Goal: Transaction & Acquisition: Purchase product/service

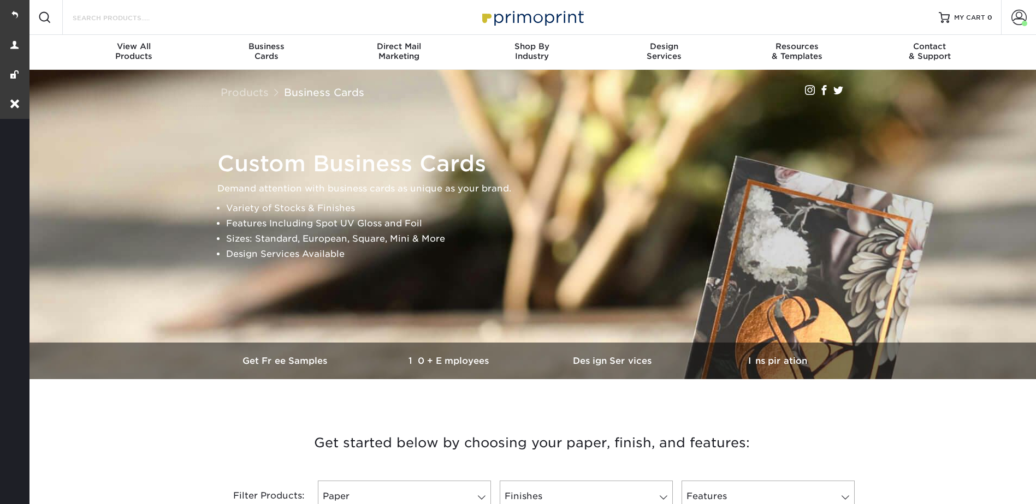
click at [162, 16] on input "Search Products" at bounding box center [125, 17] width 106 height 13
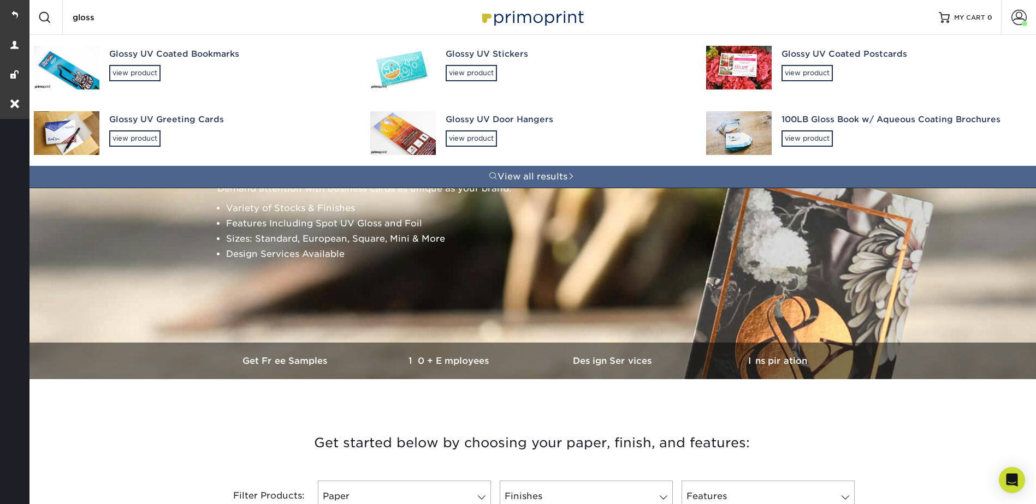
type input "glossy"
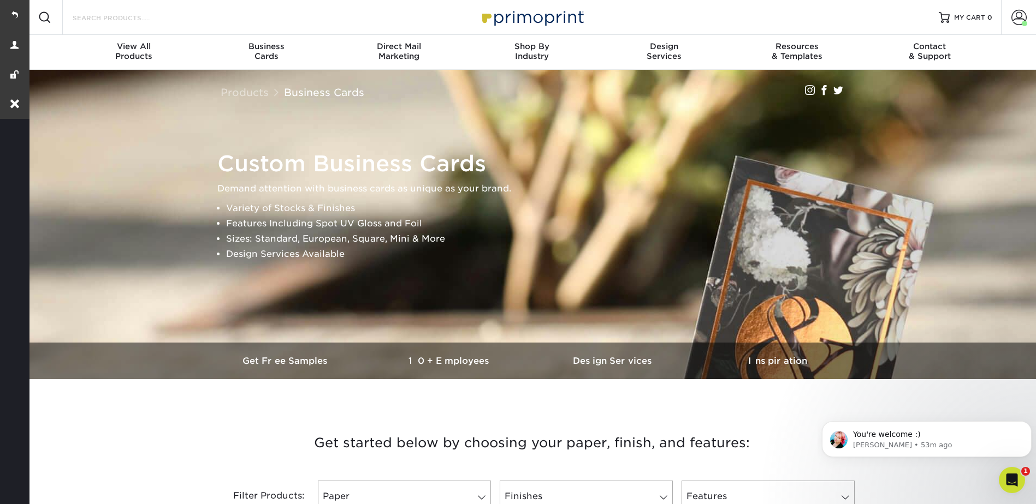
click at [135, 20] on input "Search Products" at bounding box center [125, 17] width 106 height 13
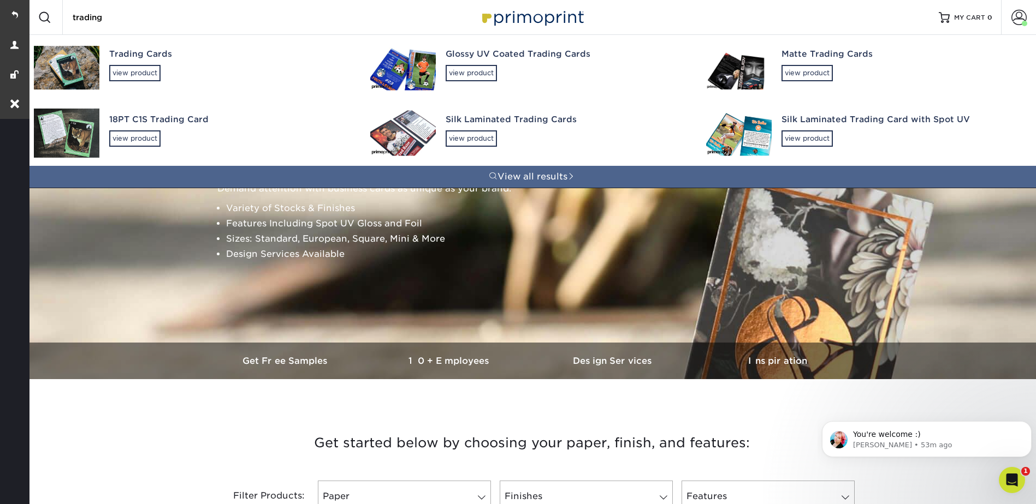
type input "trading"
click at [442, 61] on link "Glossy UV Coated Trading Cards view product" at bounding box center [532, 68] width 336 height 66
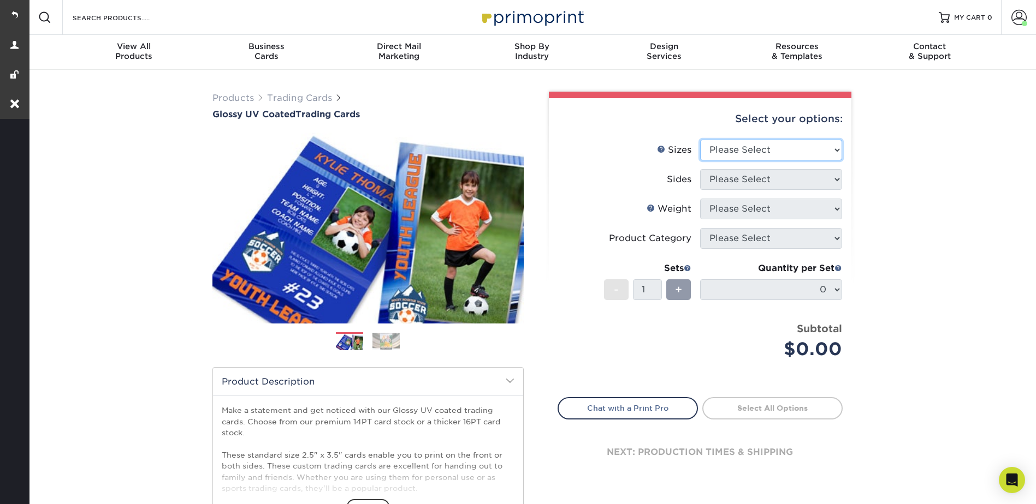
click at [745, 146] on select "Please Select 2.5" x 3.5"" at bounding box center [771, 150] width 142 height 21
select select "2.50x3.50"
click at [700, 140] on select "Please Select 2.5" x 3.5"" at bounding box center [771, 150] width 142 height 21
drag, startPoint x: 735, startPoint y: 175, endPoint x: 741, endPoint y: 189, distance: 15.2
click at [735, 175] on select "Please Select Print Both Sides Print Front Only" at bounding box center [771, 179] width 142 height 21
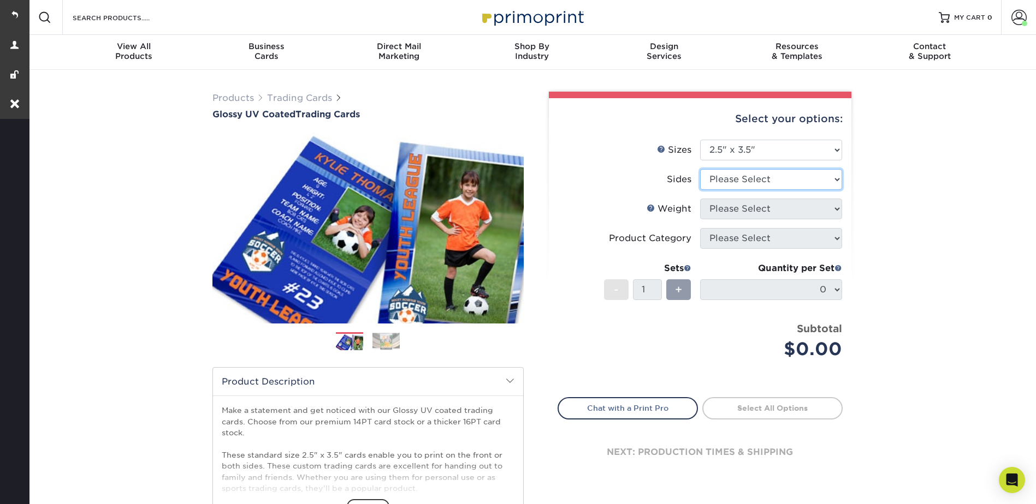
select select "13abbda7-1d64-4f25-8bb2-c179b224825d"
click at [700, 169] on select "Please Select Print Both Sides Print Front Only" at bounding box center [771, 179] width 142 height 21
drag, startPoint x: 724, startPoint y: 209, endPoint x: 726, endPoint y: 220, distance: 11.0
click at [724, 209] on select "Please Select 16PT 14PT 18PT C1S" at bounding box center [771, 209] width 142 height 21
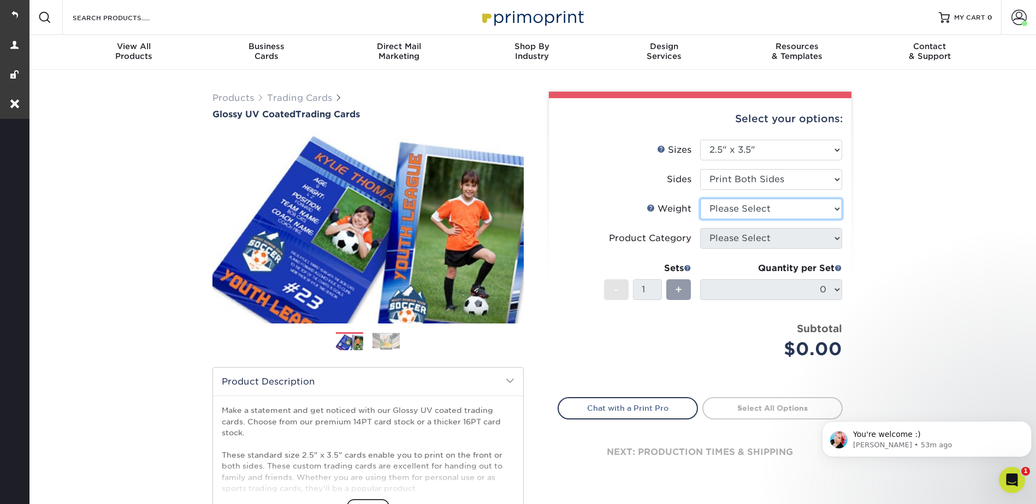
select select "16PT"
click at [700, 199] on select "Please Select 16PT 14PT 18PT C1S" at bounding box center [771, 209] width 142 height 21
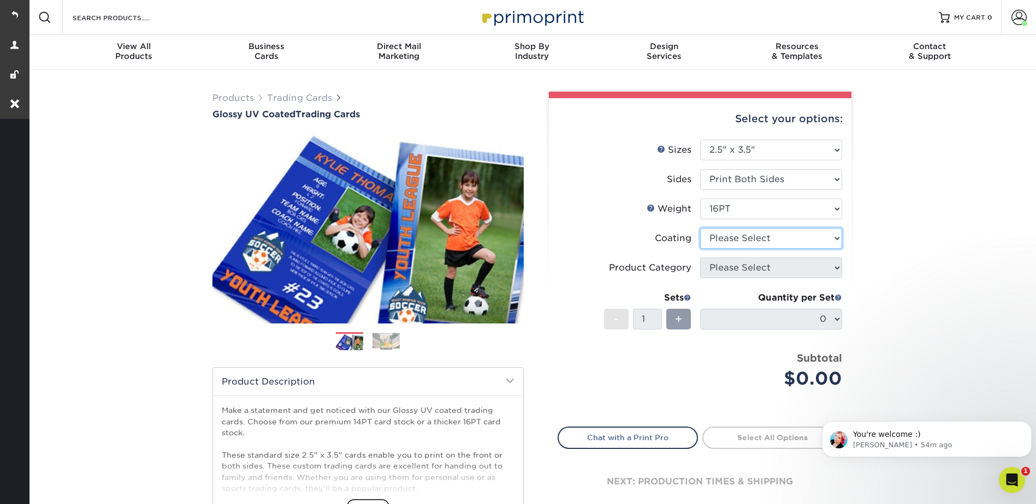
click at [717, 238] on select at bounding box center [771, 238] width 142 height 21
select select "ae367451-b2b8-45df-a344-0f05b6a12993"
click at [700, 228] on select at bounding box center [771, 238] width 142 height 21
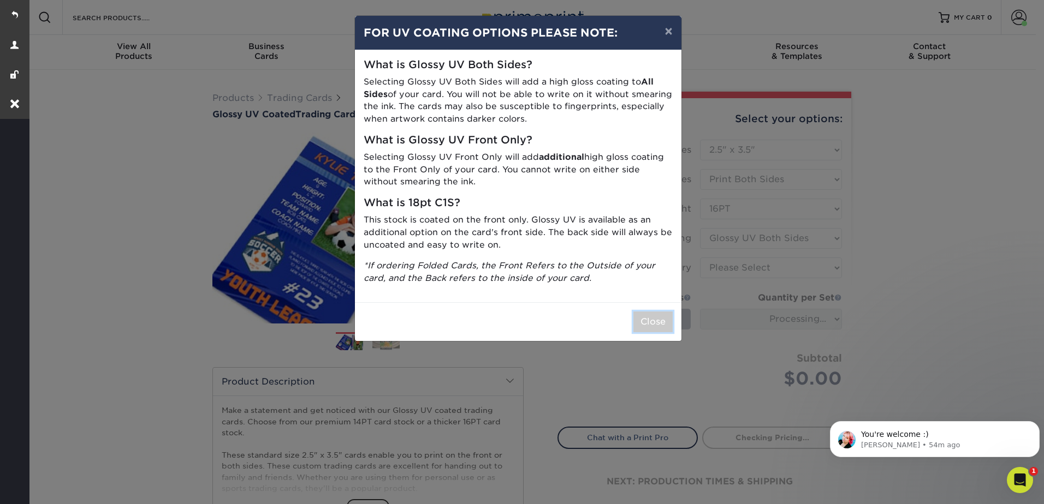
click at [664, 316] on button "Close" at bounding box center [652, 322] width 39 height 21
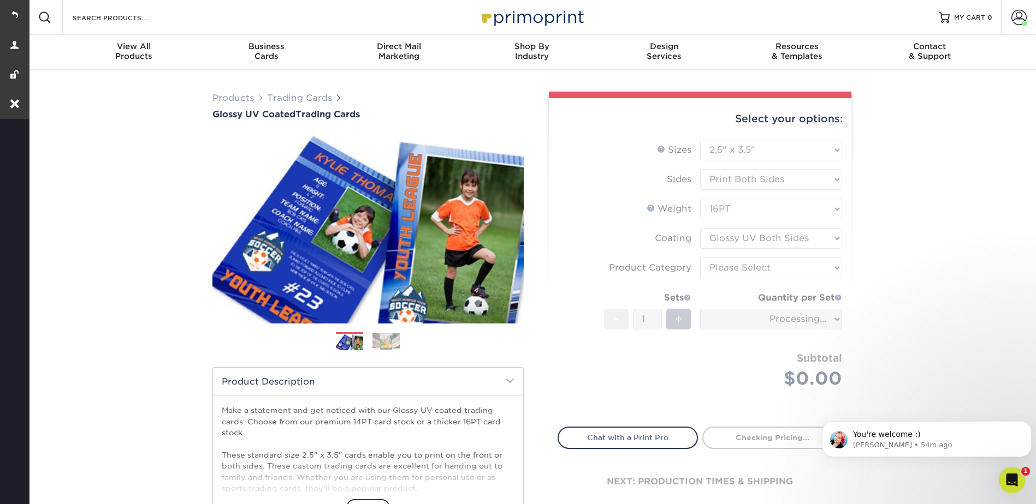
click at [761, 253] on form "Sizes Help Sizes Please Select 2.5" x 3.5" Sides Please Select 16PT - 1" at bounding box center [699, 277] width 285 height 275
click at [756, 270] on form "Sizes Help Sizes Please Select 2.5" x 3.5" Sides Please Select 16PT - 1" at bounding box center [699, 277] width 285 height 275
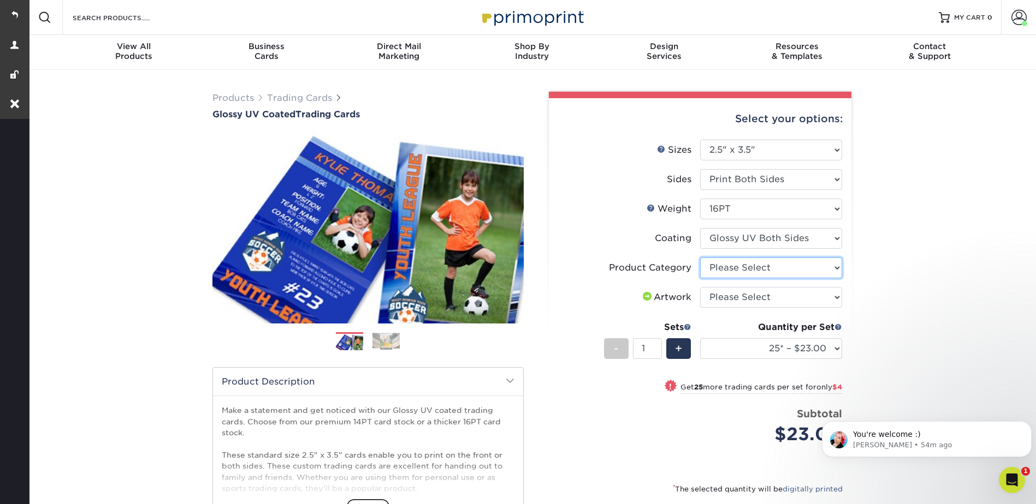
drag, startPoint x: 753, startPoint y: 268, endPoint x: 753, endPoint y: 274, distance: 6.0
click at [753, 268] on select "Please Select Trading Cards" at bounding box center [771, 268] width 142 height 21
select select "c2f9bce9-36c2-409d-b101-c29d9d031e18"
click at [700, 258] on select "Please Select Trading Cards" at bounding box center [771, 268] width 142 height 21
click at [742, 291] on select "Please Select I will upload files I need a design - $100" at bounding box center [771, 297] width 142 height 21
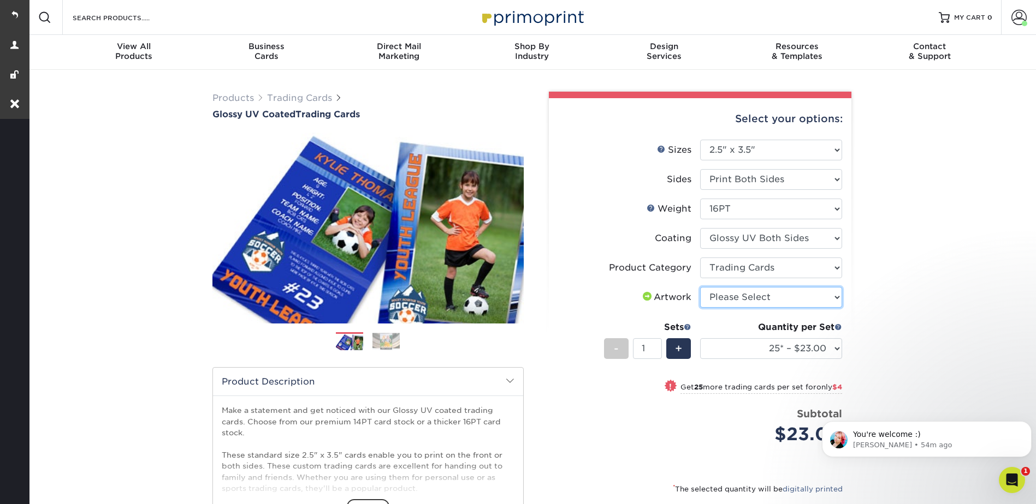
select select "upload"
click at [700, 287] on select "Please Select I will upload files I need a design - $100" at bounding box center [771, 297] width 142 height 21
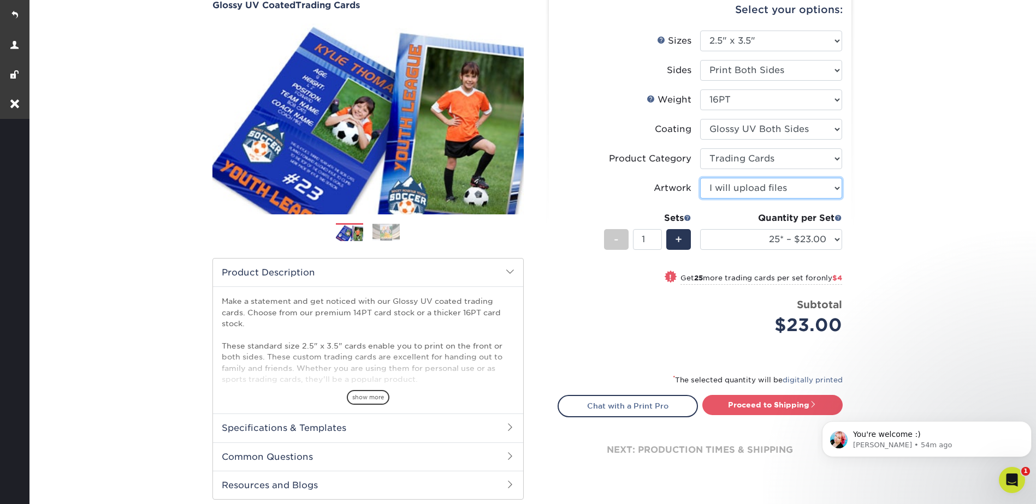
scroll to position [55, 0]
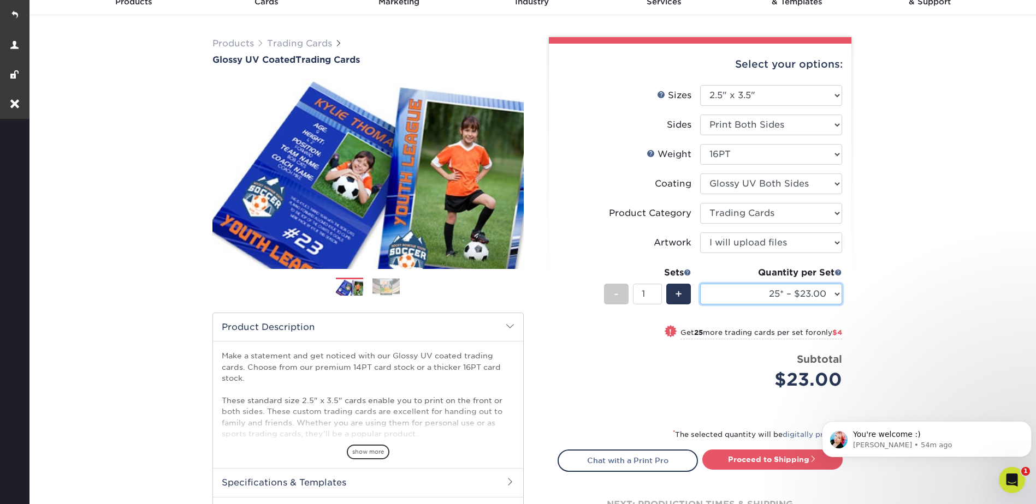
click at [770, 295] on select "25* – $23.00 50* – $27.00 75* – $33.00 100* – $37.00 250* – $47.00 500 – $58.00…" at bounding box center [771, 294] width 142 height 21
click at [912, 223] on div "Products Trading Cards Glossy UV Coated Trading Cards Previous Next /" at bounding box center [531, 306] width 1008 height 583
click at [1005, 480] on icon "Open Intercom Messenger" at bounding box center [1010, 479] width 18 height 18
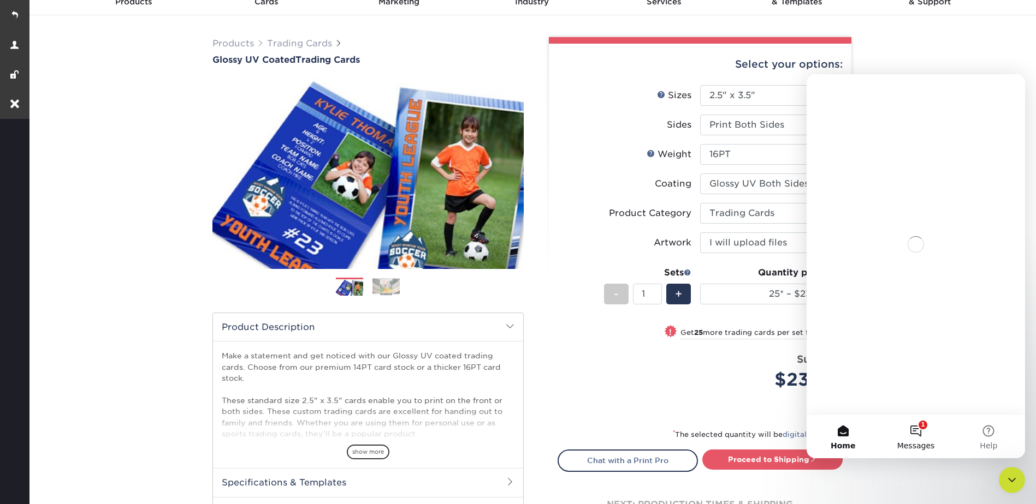
scroll to position [0, 0]
click at [917, 431] on button "1 Messages" at bounding box center [915, 437] width 73 height 44
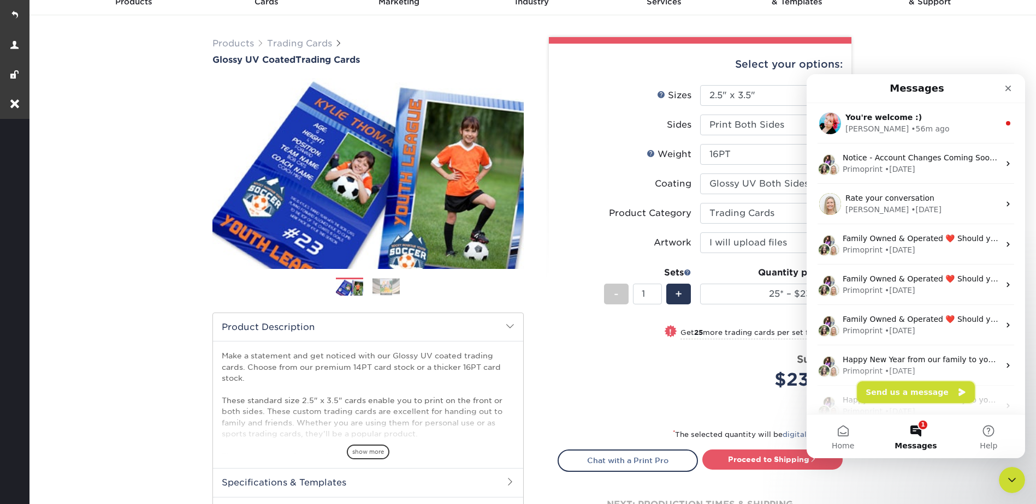
click at [905, 388] on button "Send us a message" at bounding box center [916, 393] width 118 height 22
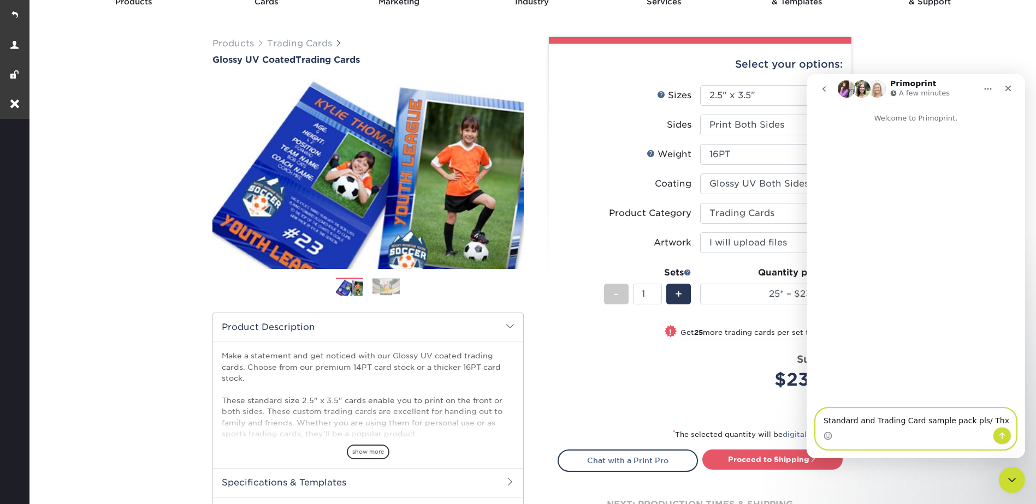
click at [865, 414] on textarea "Standard and Trading Card sample pack pls/ Thx" at bounding box center [916, 418] width 200 height 19
paste textarea "Ryan Teves 216 Mt Hermon Rd Suite E234 Scotts Valley, CA 95066"
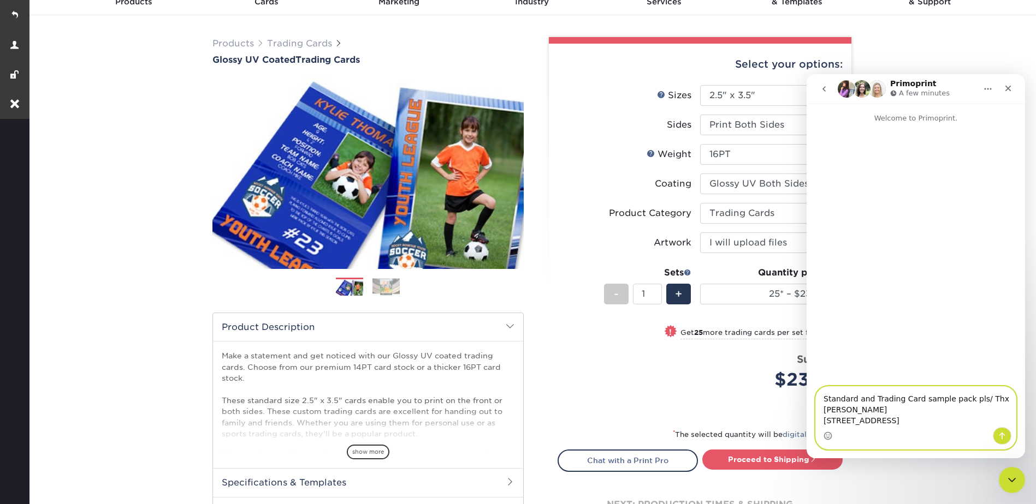
click at [990, 387] on textarea "Standard and Trading Card sample pack pls/ Thx Ryan Teves 216 Mt Hermon Rd Suit…" at bounding box center [916, 407] width 200 height 40
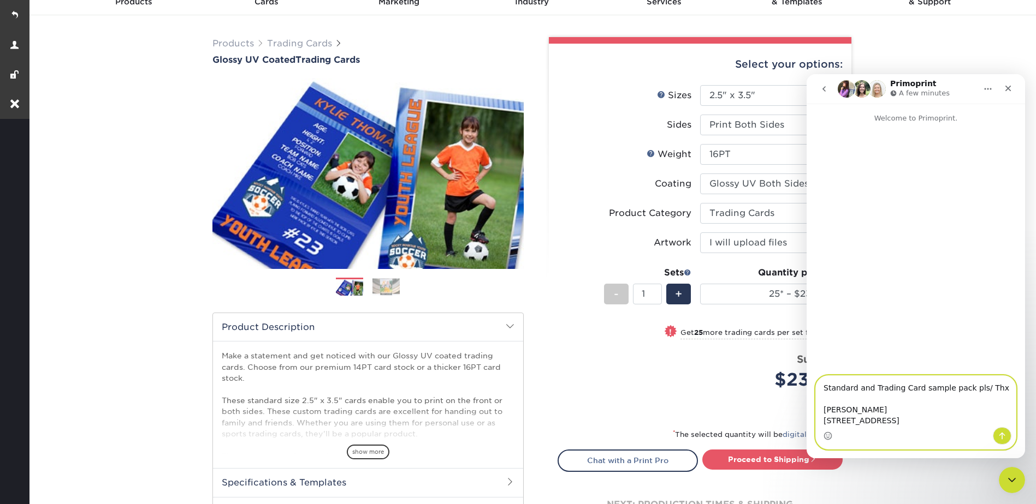
type textarea "Standard and Trading Card sample pack pls/ Thx Ryan Teves 216 Mt Hermon Rd Suit…"
click at [1002, 438] on icon "Send a message…" at bounding box center [1001, 436] width 9 height 9
